Goal: Task Accomplishment & Management: Manage account settings

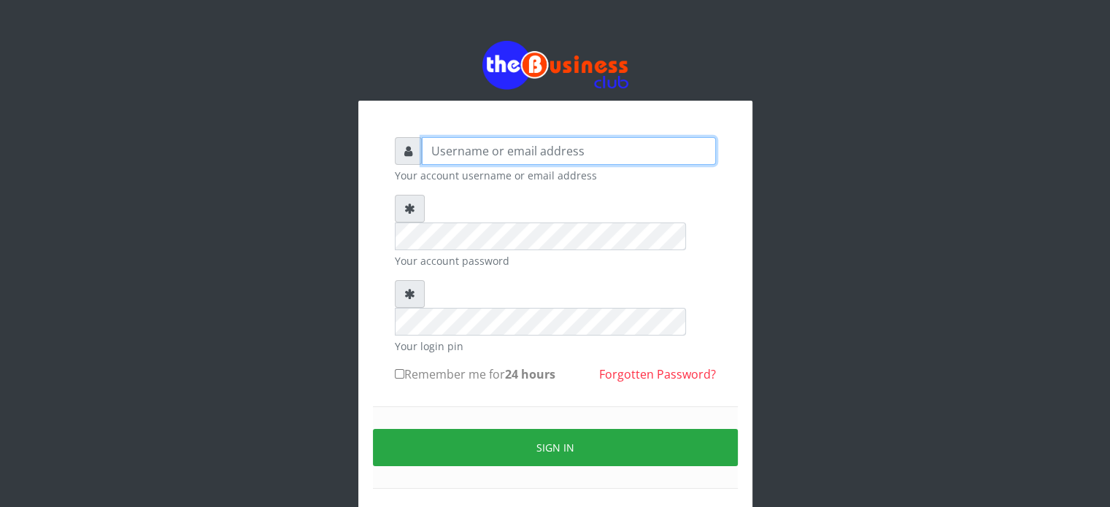
click at [508, 148] on input "text" at bounding box center [569, 151] width 294 height 28
type input "[MEDICAL_DATA]"
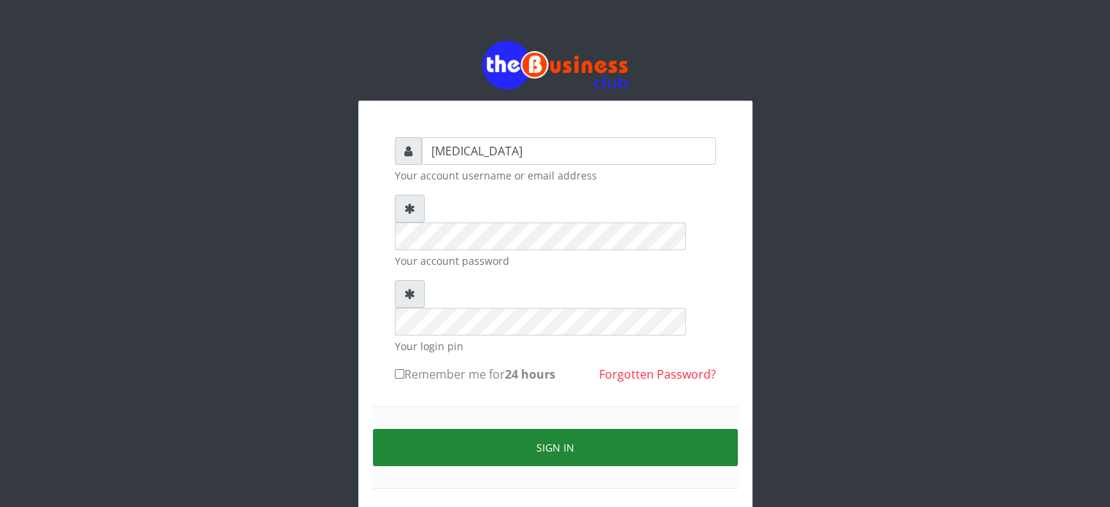
click at [566, 429] on button "Sign in" at bounding box center [555, 447] width 365 height 37
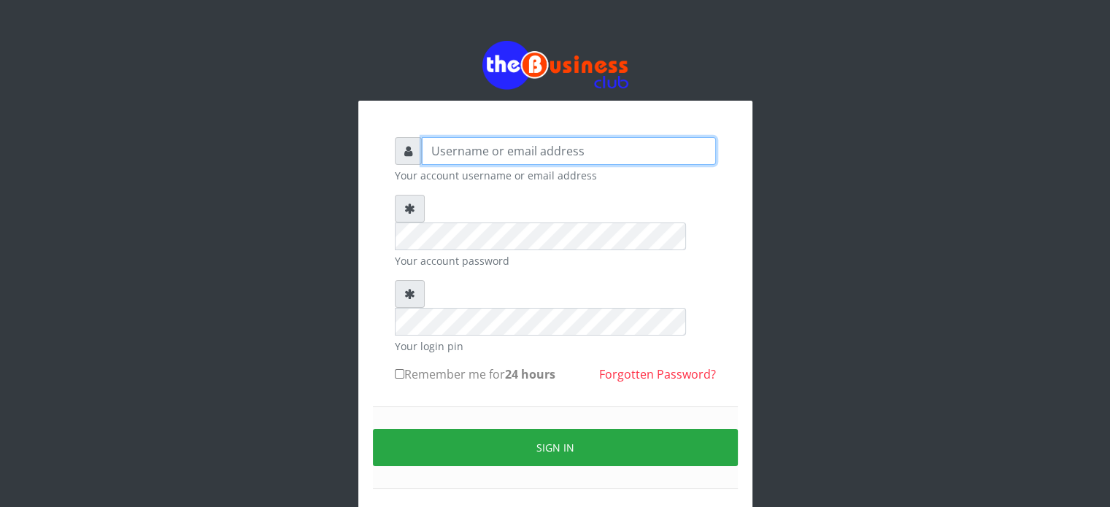
click at [514, 157] on input "text" at bounding box center [569, 151] width 294 height 28
type input "[MEDICAL_DATA]"
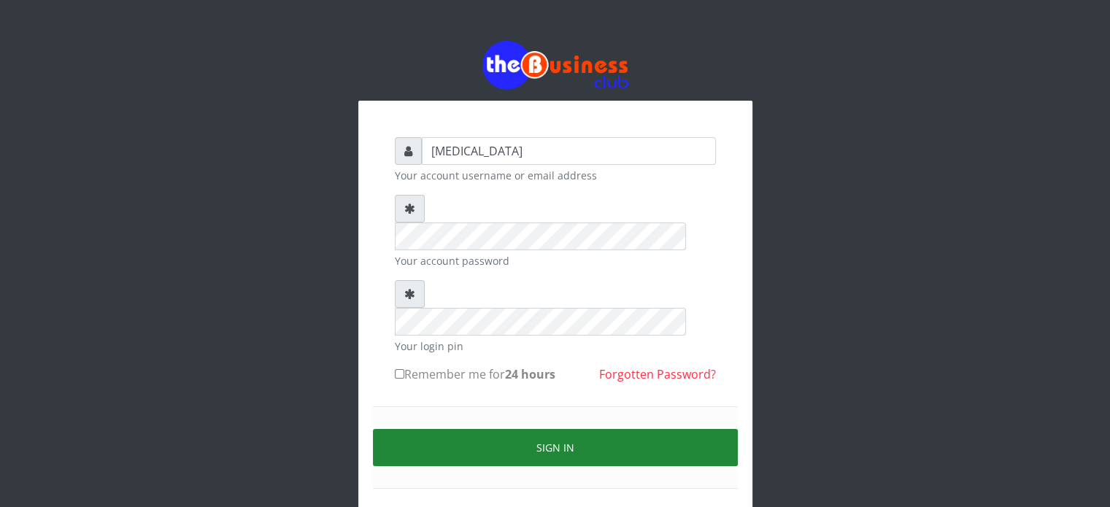
click at [508, 429] on button "Sign in" at bounding box center [555, 447] width 365 height 37
